Goal: Transaction & Acquisition: Purchase product/service

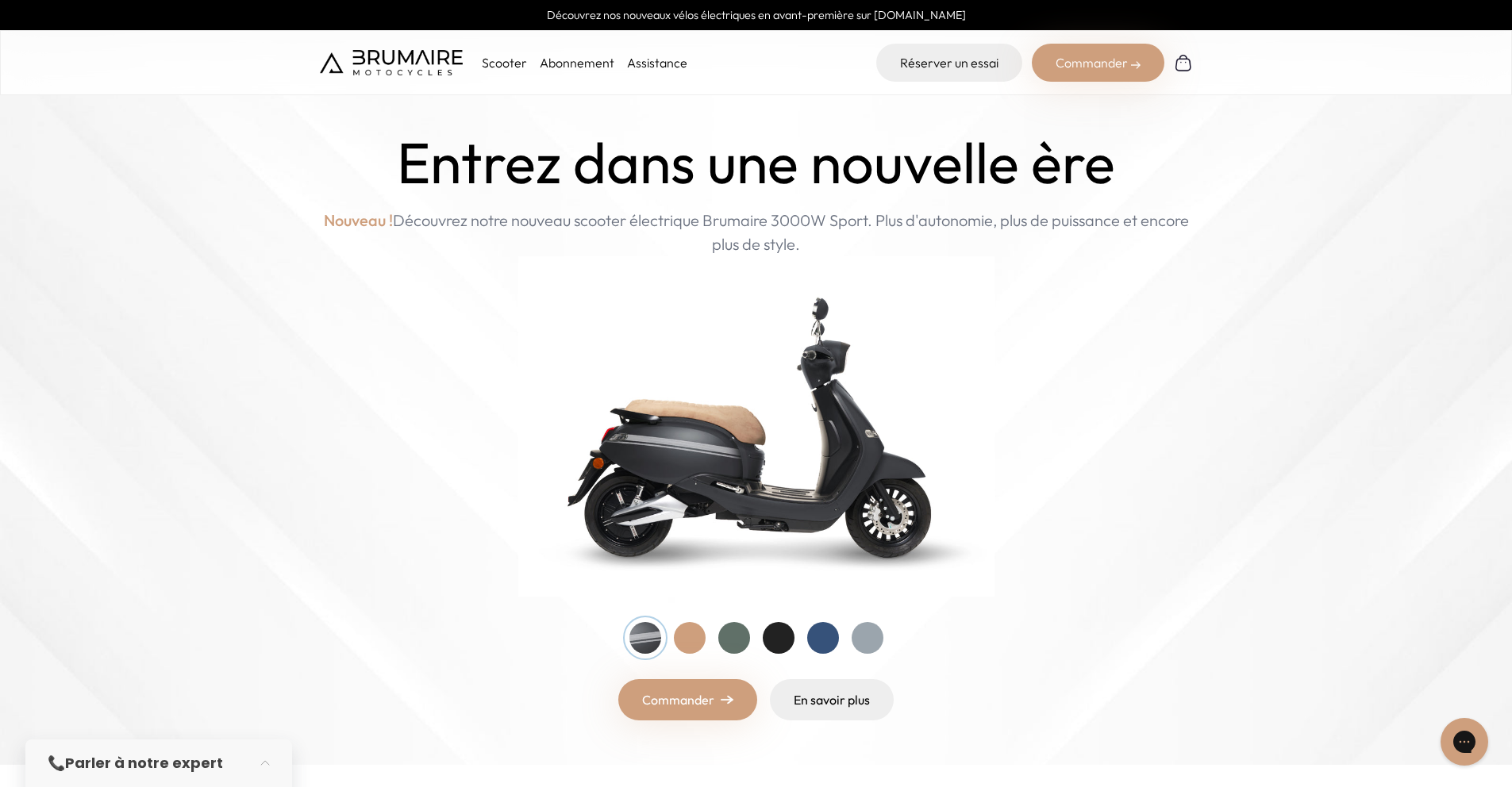
click at [818, 647] on div at bounding box center [823, 638] width 32 height 32
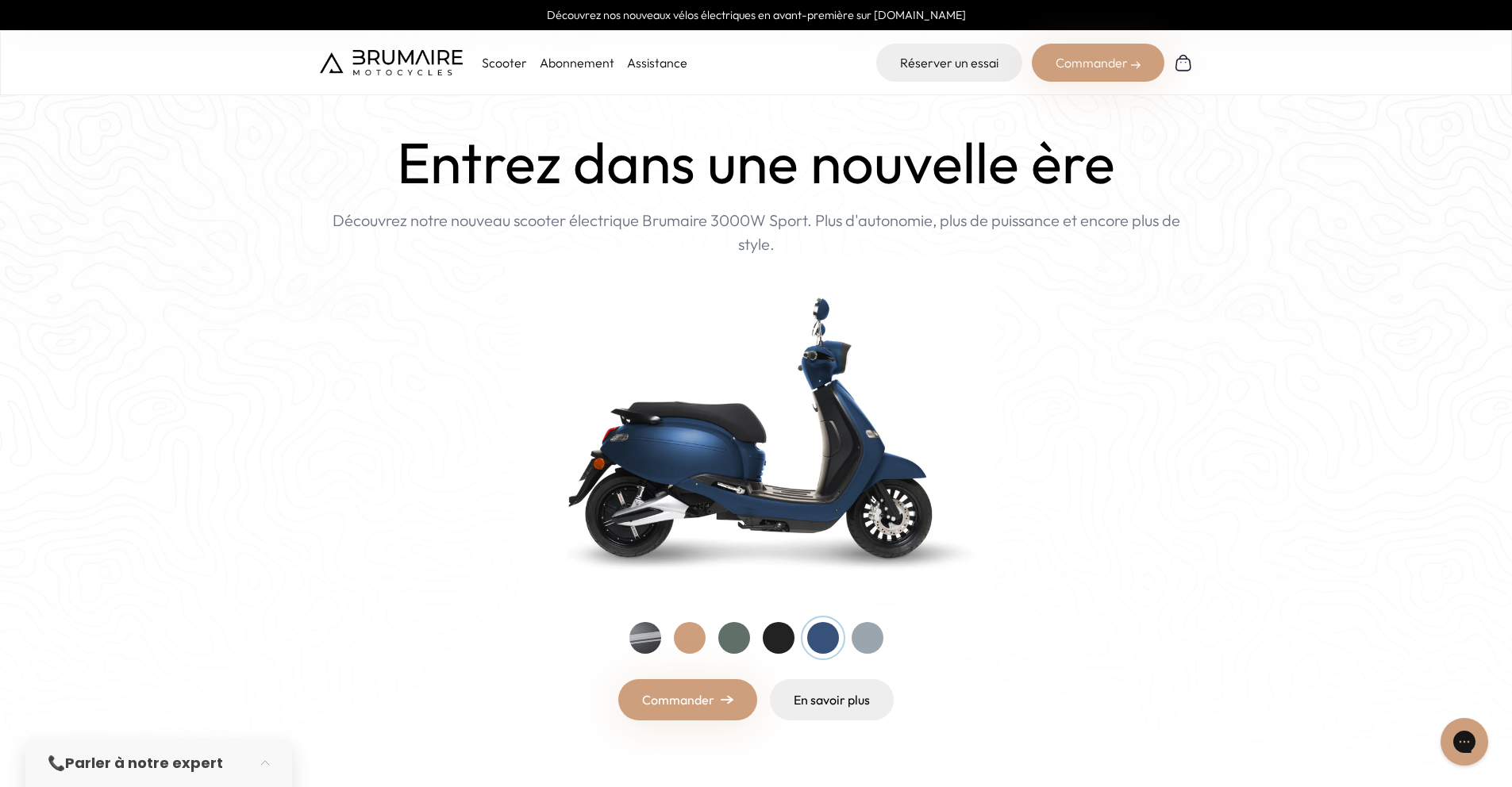
click at [725, 694] on link "Commander" at bounding box center [687, 700] width 139 height 42
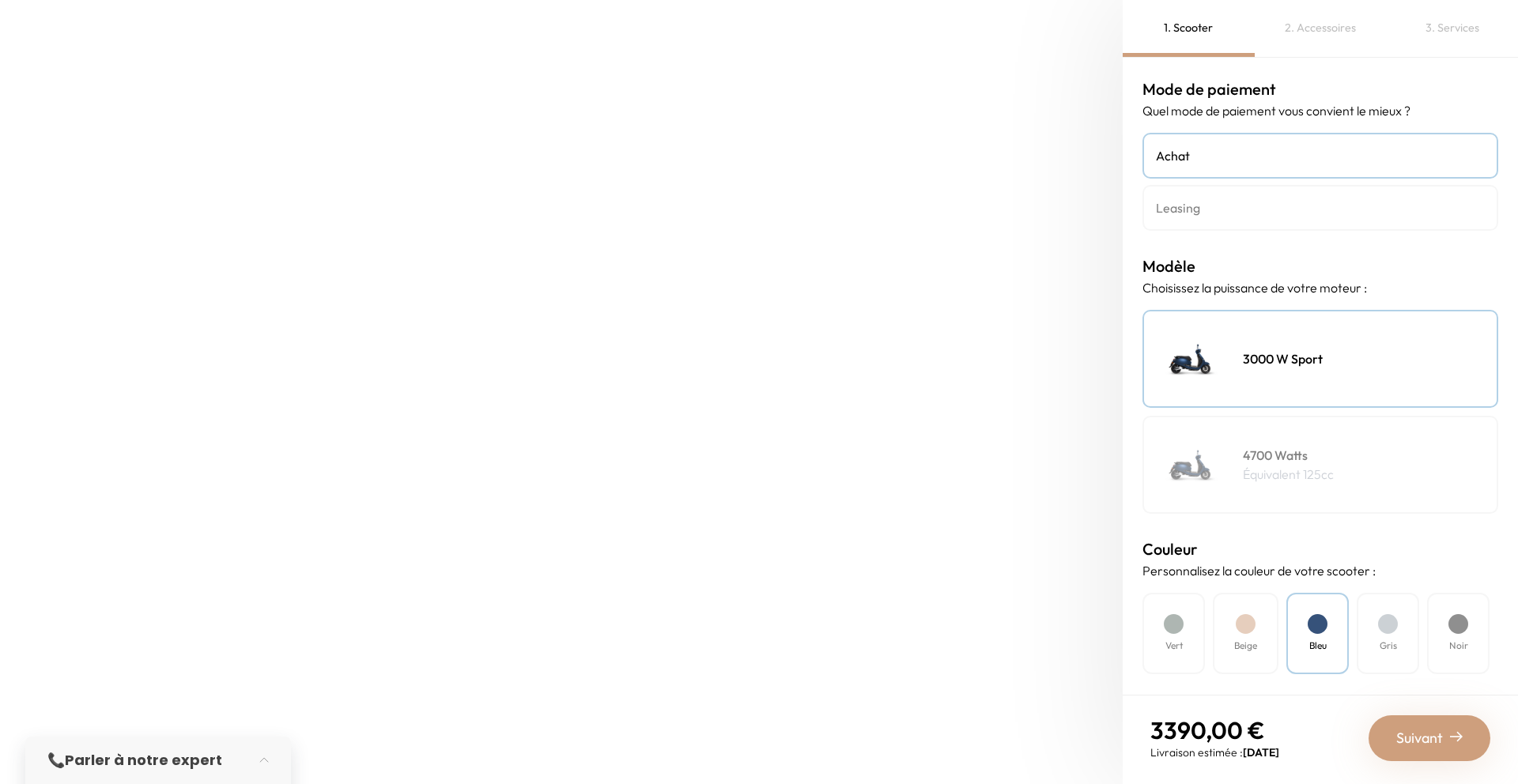
click at [1232, 483] on div "4700 Watts Équivalent 125cc" at bounding box center [1320, 465] width 356 height 98
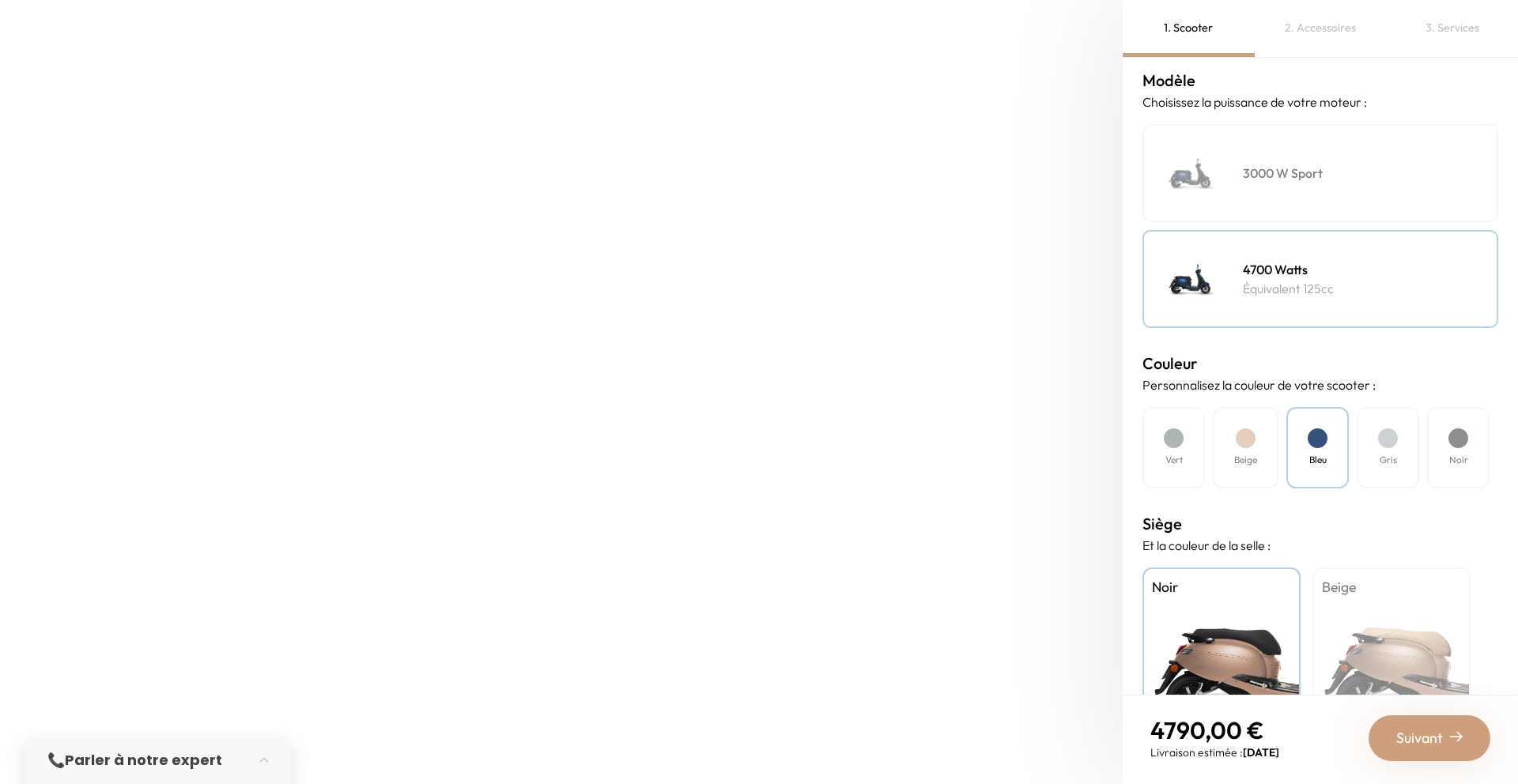
scroll to position [194, 0]
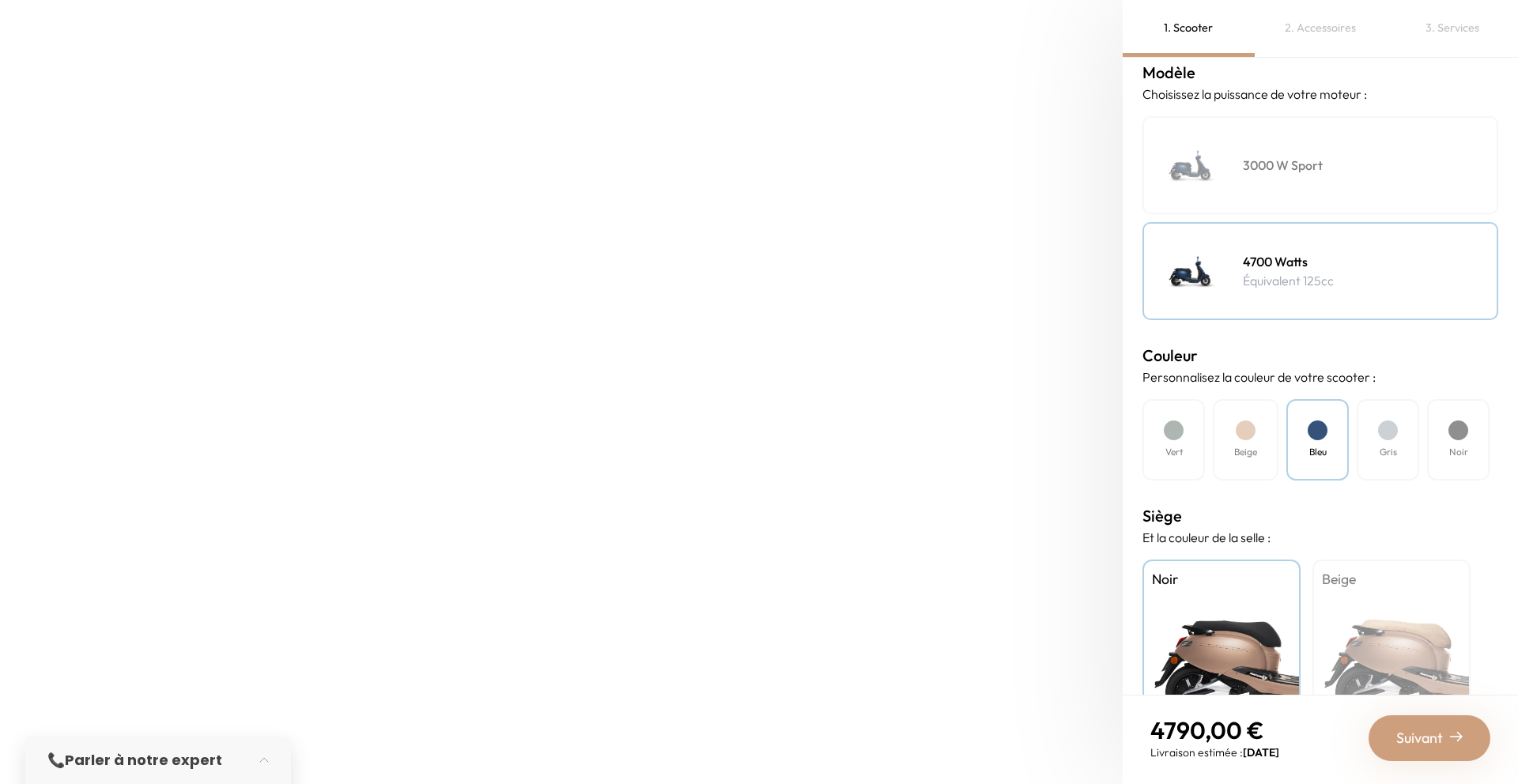
click at [1283, 190] on div "3000 W Sport" at bounding box center [1320, 165] width 356 height 98
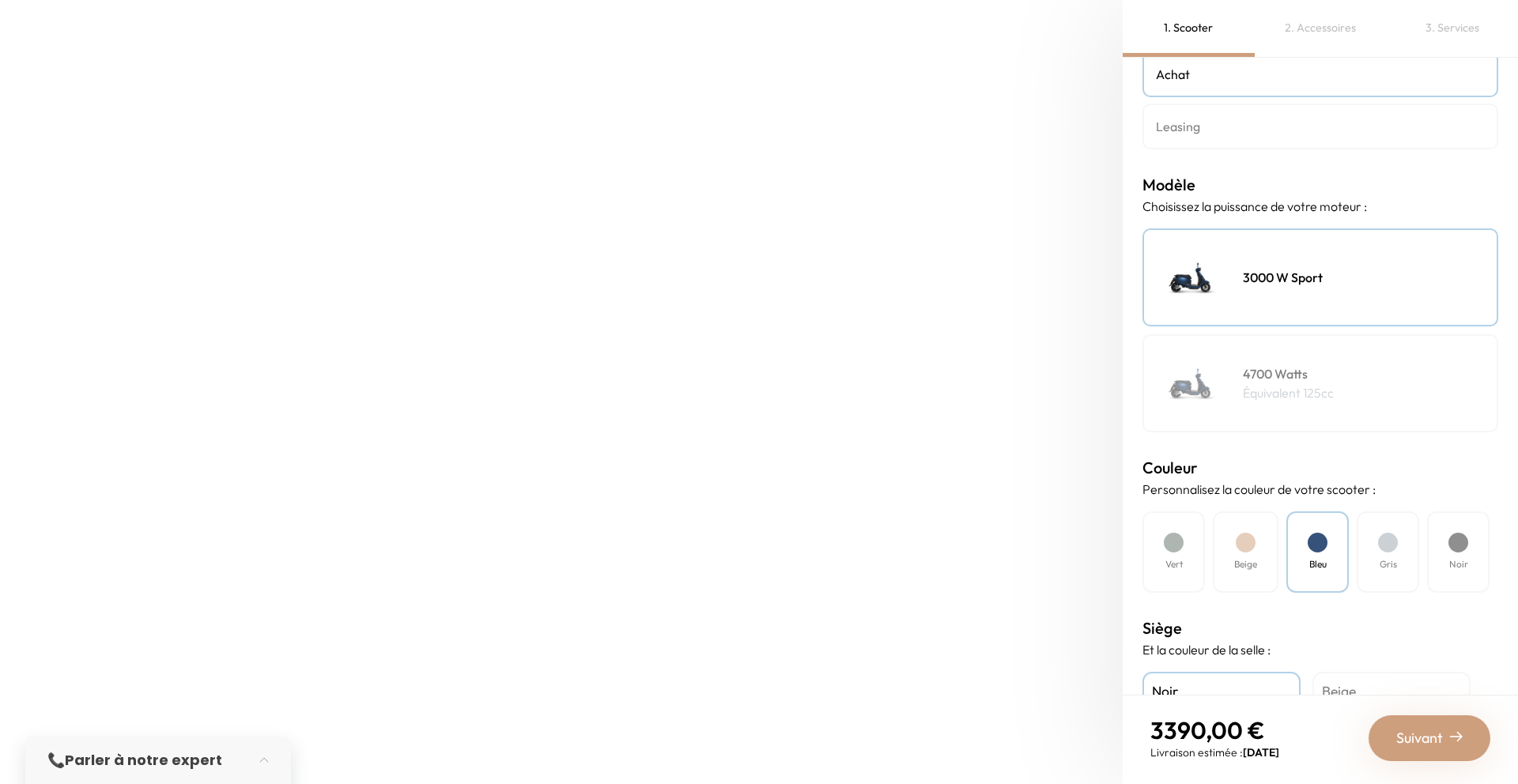
scroll to position [0, 0]
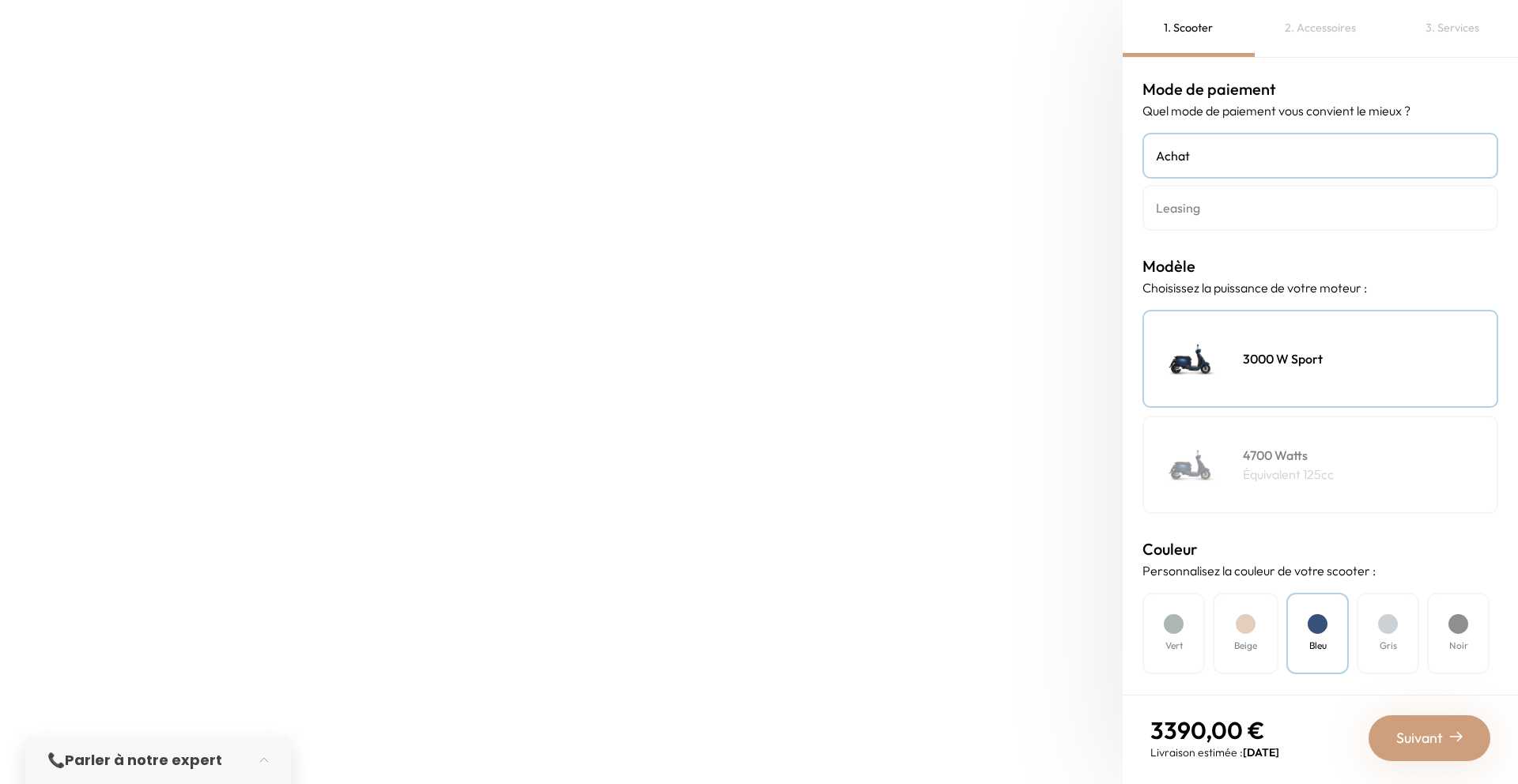
click at [1260, 211] on h4 "Leasing" at bounding box center [1320, 209] width 329 height 19
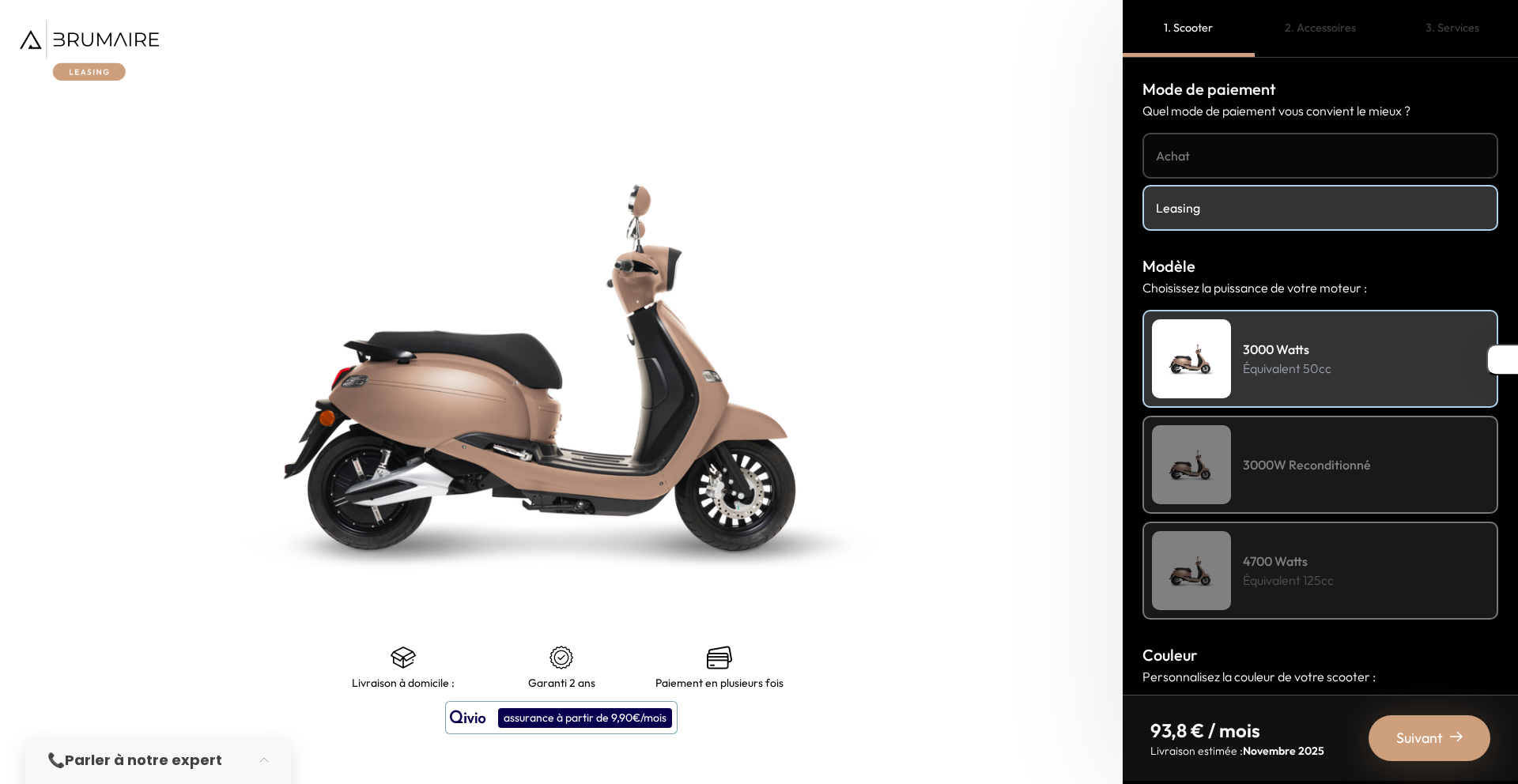
click at [1315, 465] on h4 "3000W Reconditionné" at bounding box center [1307, 465] width 128 height 19
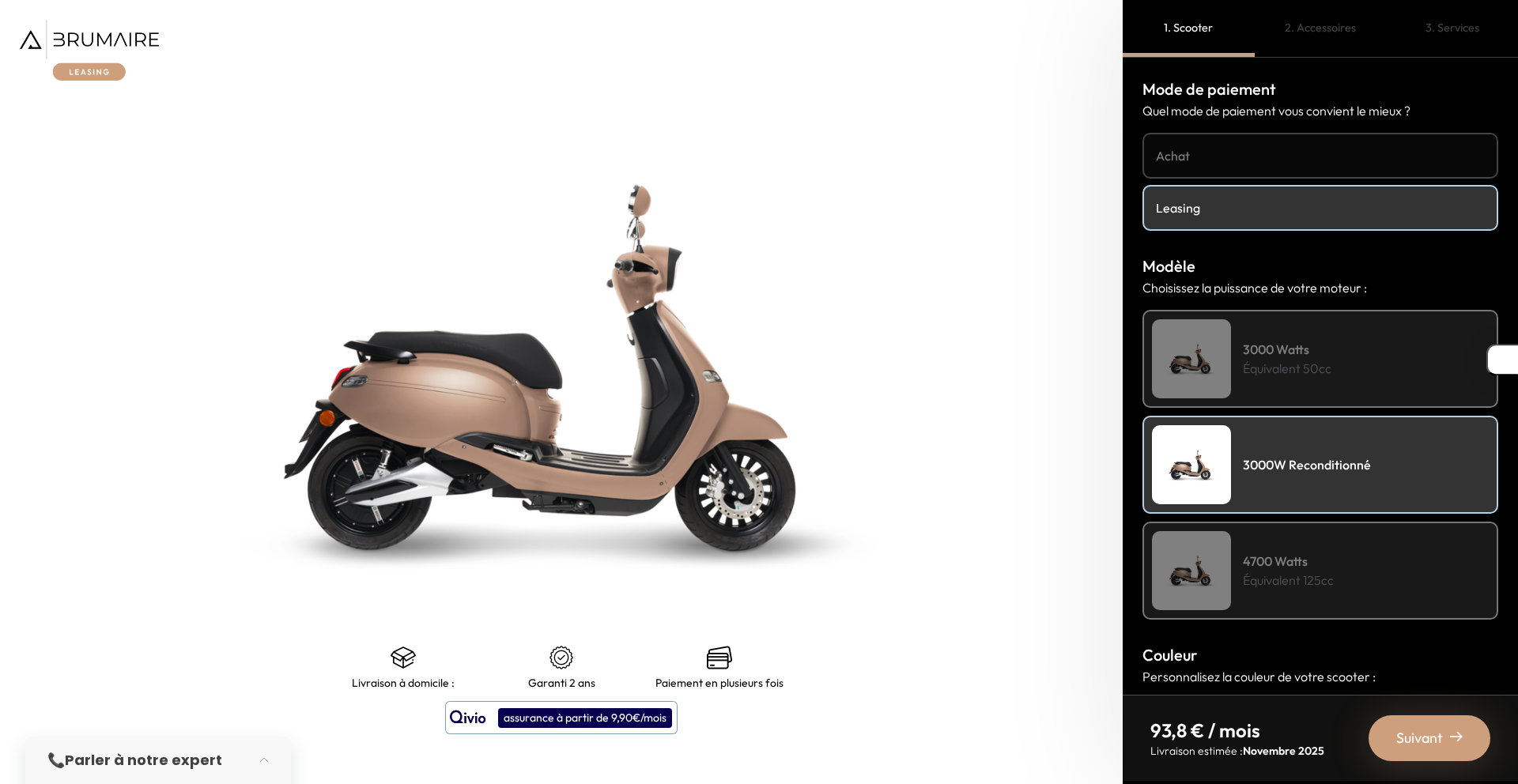
click at [1284, 556] on h4 "4700 Watts" at bounding box center [1288, 562] width 91 height 19
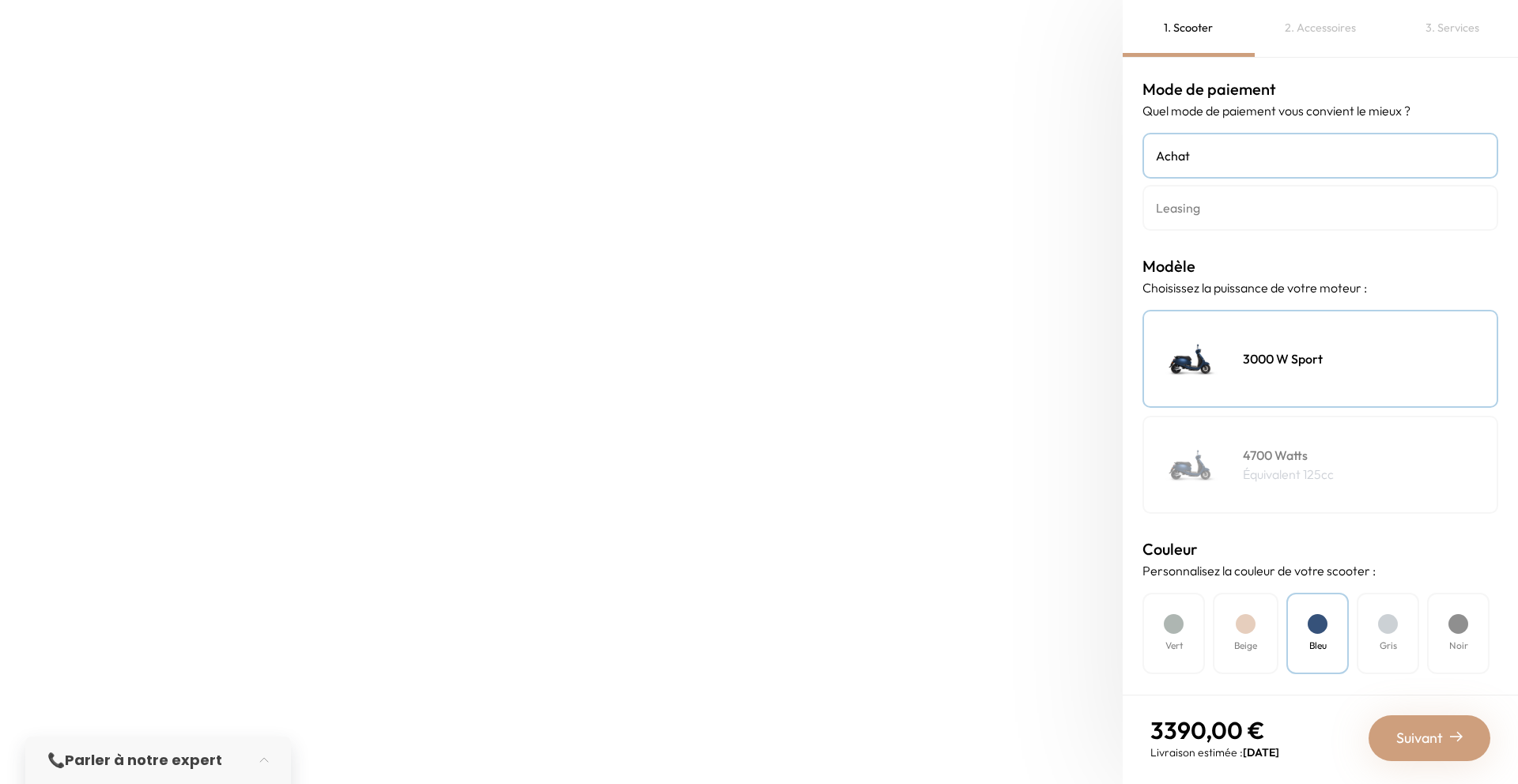
click at [70, 19] on img at bounding box center [90, 32] width 142 height 25
